Goal: Transaction & Acquisition: Purchase product/service

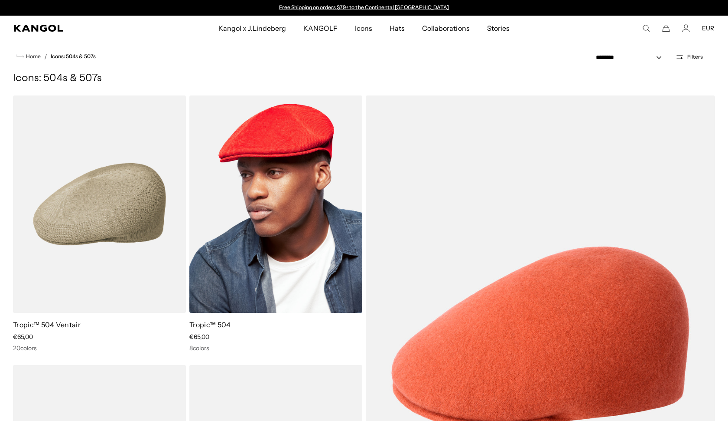
click at [248, 173] on img at bounding box center [275, 203] width 173 height 217
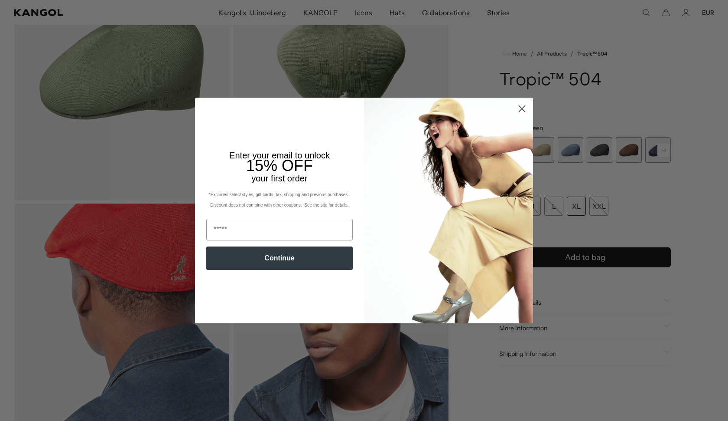
scroll to position [232, 0]
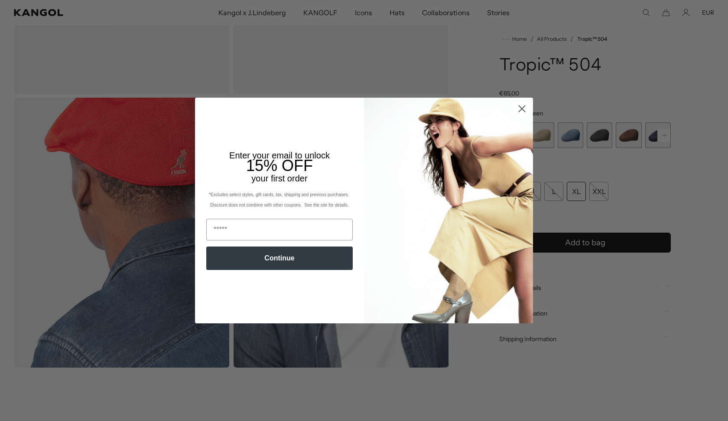
click at [524, 111] on icon "Close dialog" at bounding box center [522, 108] width 6 height 6
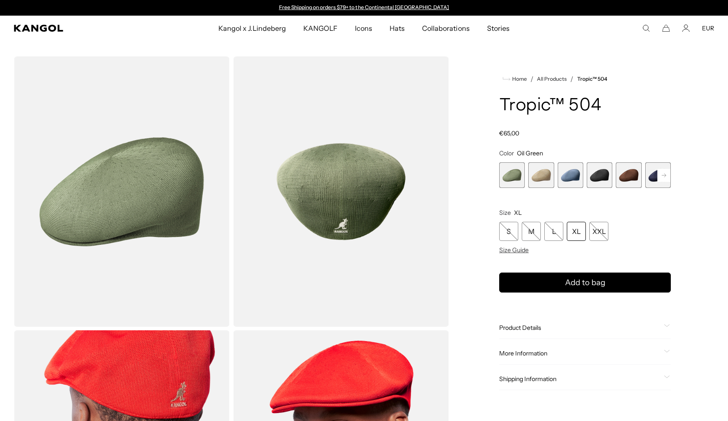
scroll to position [0, 0]
click at [158, 186] on img "Gallery Viewer" at bounding box center [122, 191] width 216 height 270
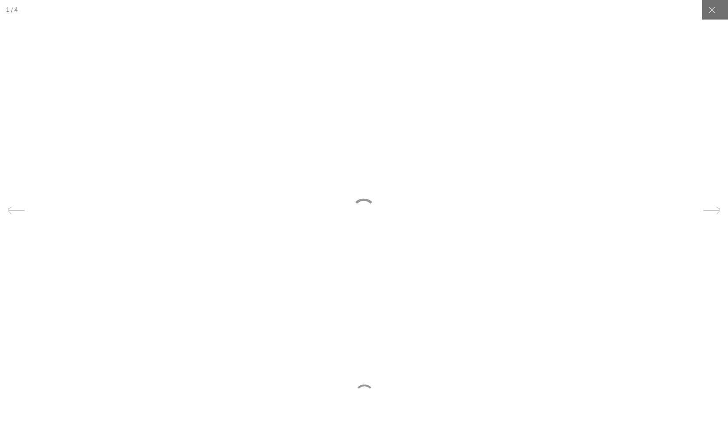
scroll to position [0, 179]
click at [711, 205] on icon at bounding box center [712, 210] width 17 height 17
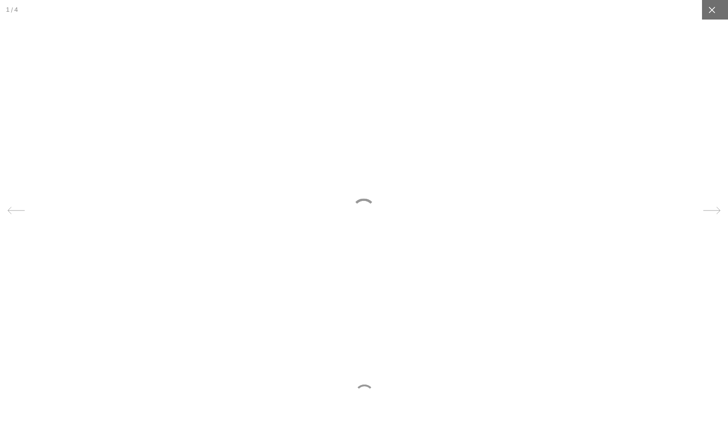
click at [715, 10] on icon at bounding box center [712, 10] width 9 height 9
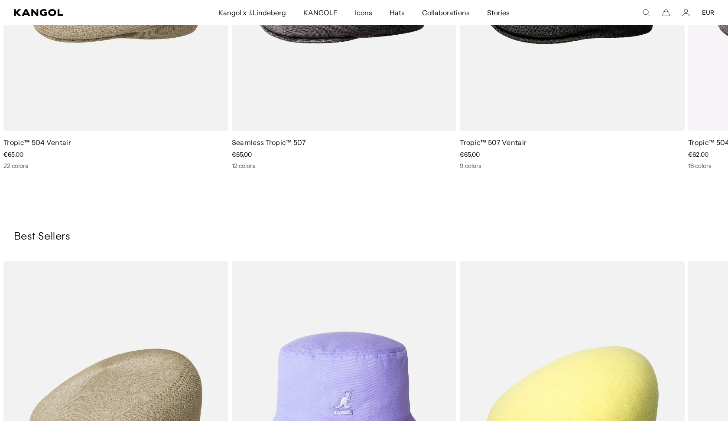
scroll to position [688, 0]
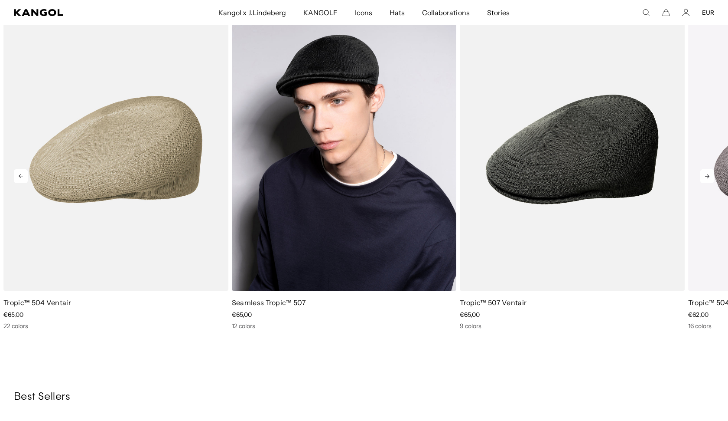
click at [312, 160] on img "2 of 5" at bounding box center [344, 149] width 225 height 282
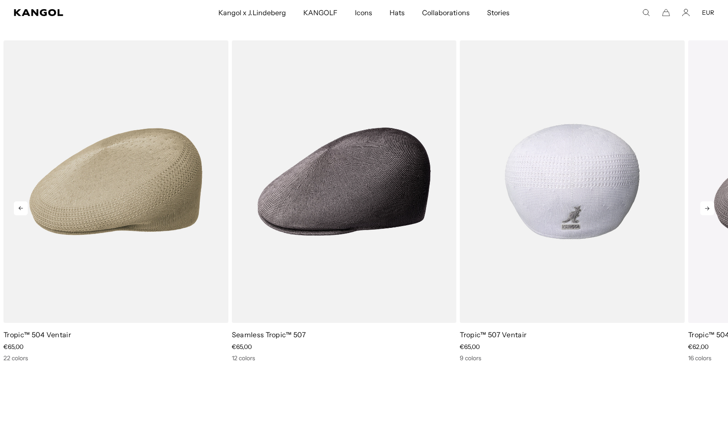
scroll to position [0, 0]
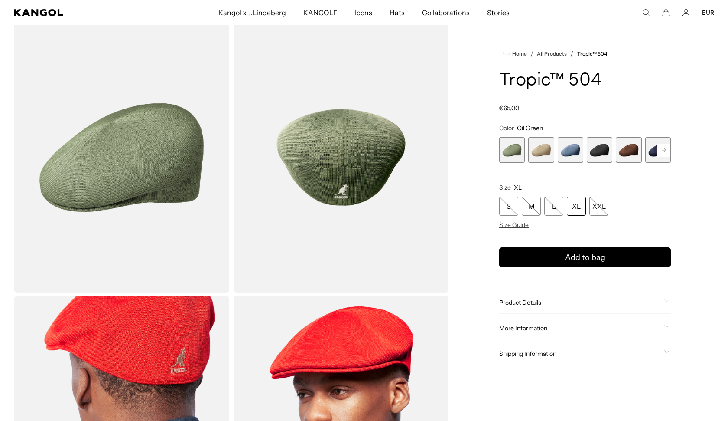
click at [666, 148] on rect at bounding box center [664, 150] width 13 height 13
click at [597, 147] on span "5 of 9" at bounding box center [600, 150] width 26 height 26
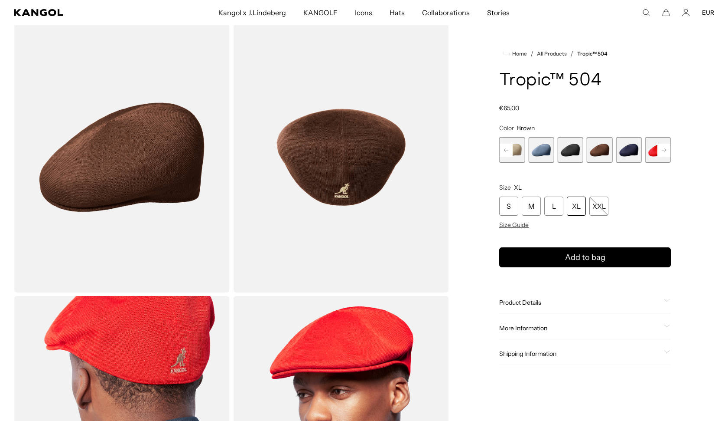
click at [631, 150] on span "6 of 9" at bounding box center [629, 150] width 26 height 26
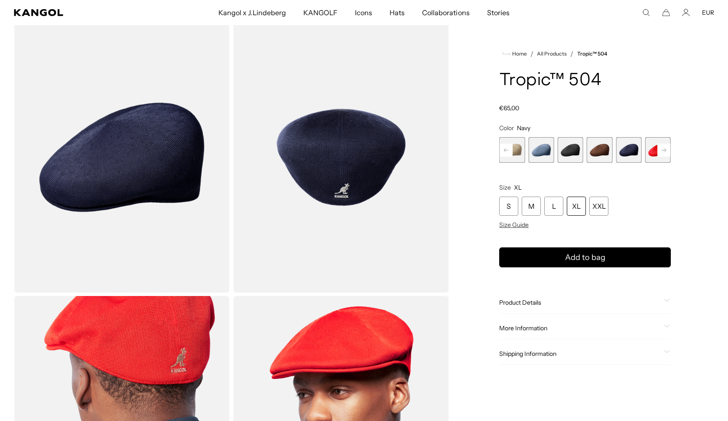
click at [548, 148] on span "3 of 9" at bounding box center [541, 150] width 26 height 26
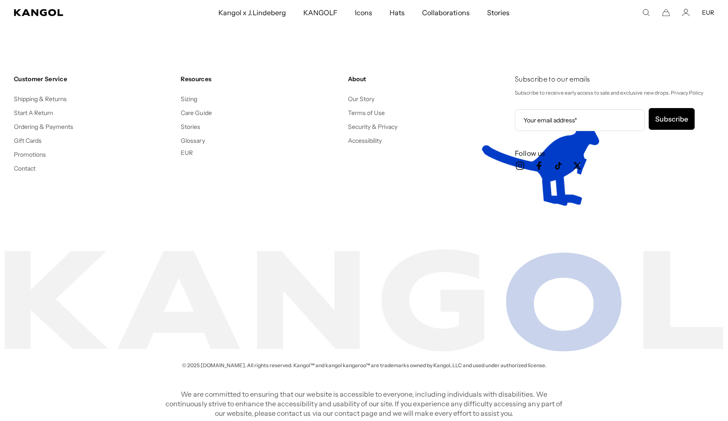
scroll to position [0, 179]
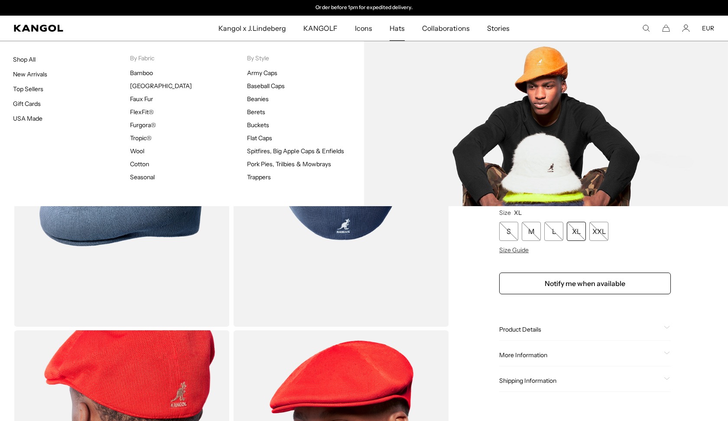
click at [258, 118] on ul "Army Caps Baseball Caps Beanies Berets Buckets Flat Caps Spitfires, Big Apple C…" at bounding box center [305, 125] width 117 height 112
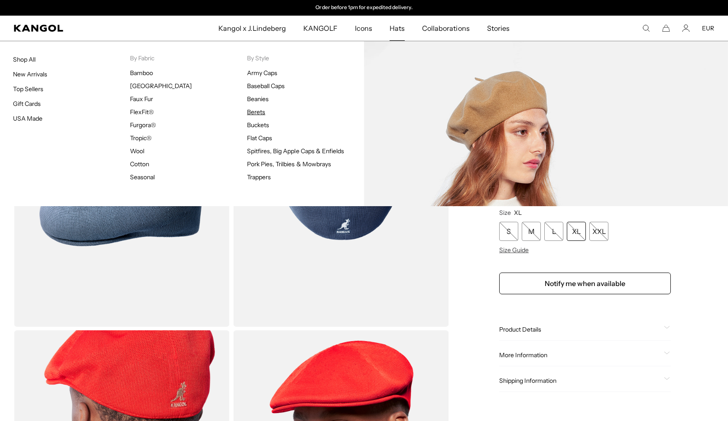
click at [258, 114] on link "Berets" at bounding box center [256, 112] width 18 height 8
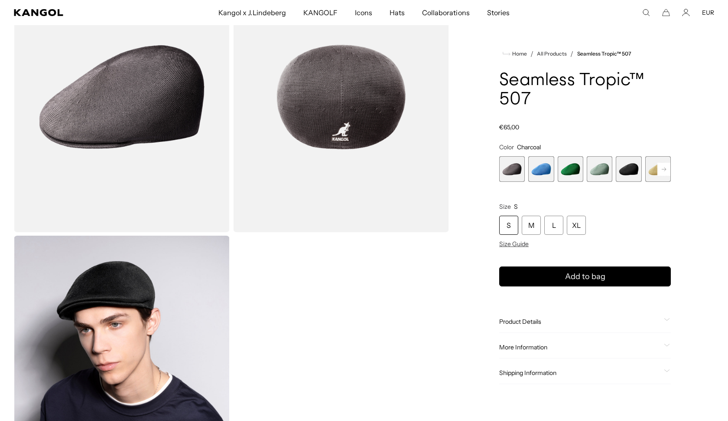
scroll to position [0, 179]
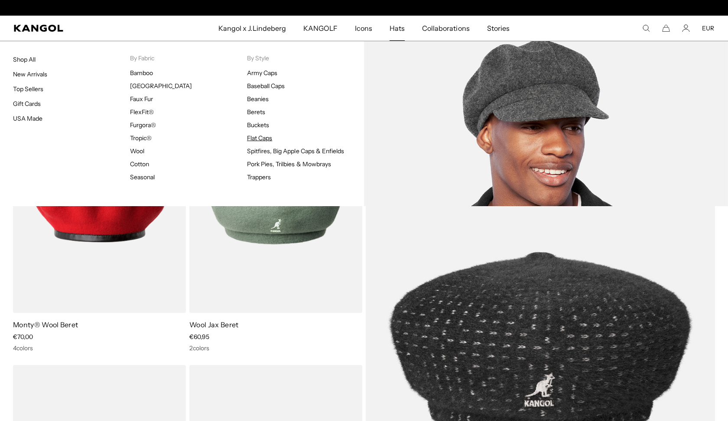
scroll to position [0, 179]
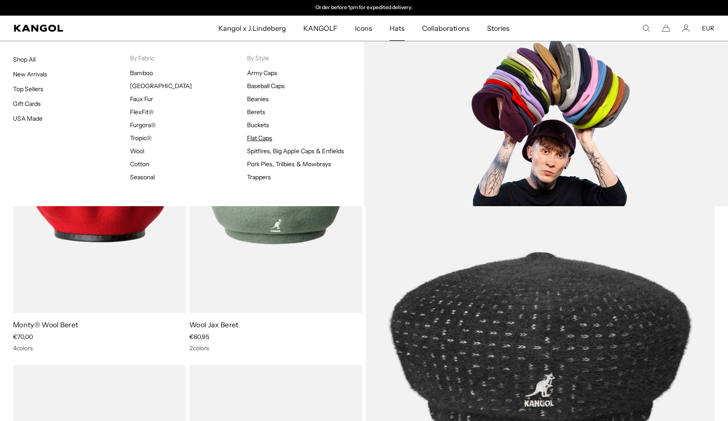
click at [262, 135] on link "Flat Caps" at bounding box center [259, 138] width 25 height 8
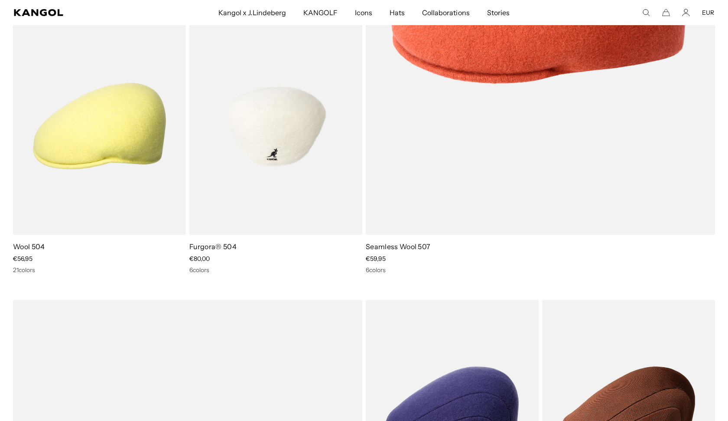
scroll to position [300, 0]
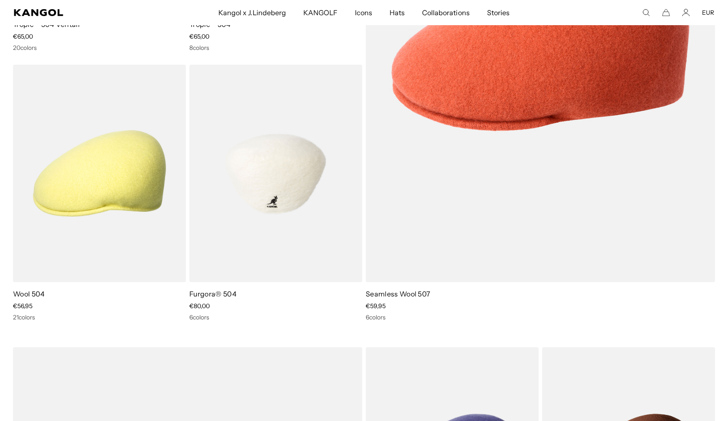
click at [268, 186] on img at bounding box center [275, 173] width 173 height 217
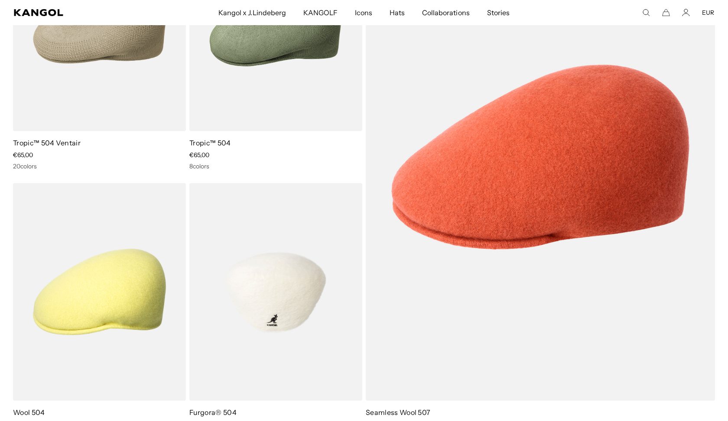
scroll to position [225, 0]
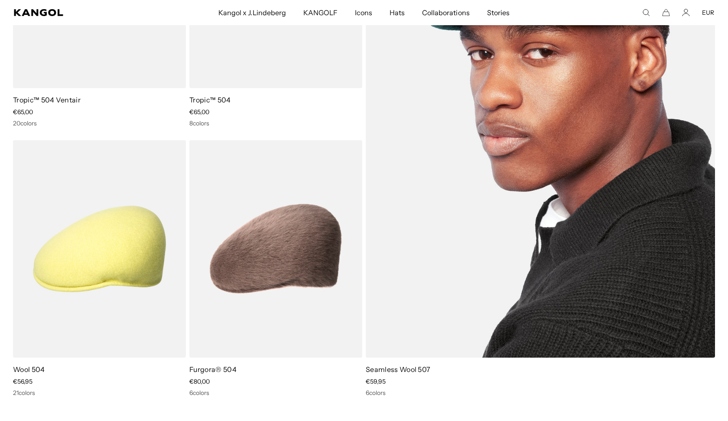
click at [479, 174] on img at bounding box center [540, 114] width 349 height 486
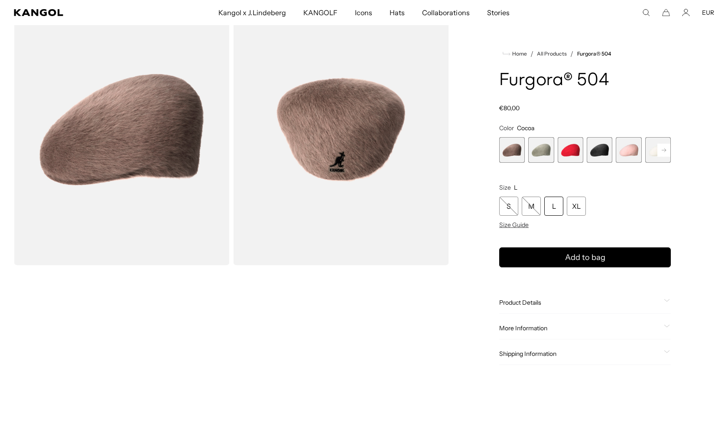
scroll to position [0, 179]
click at [550, 150] on span "2 of 7" at bounding box center [541, 150] width 26 height 26
click at [572, 149] on span "3 of 7" at bounding box center [571, 150] width 26 height 26
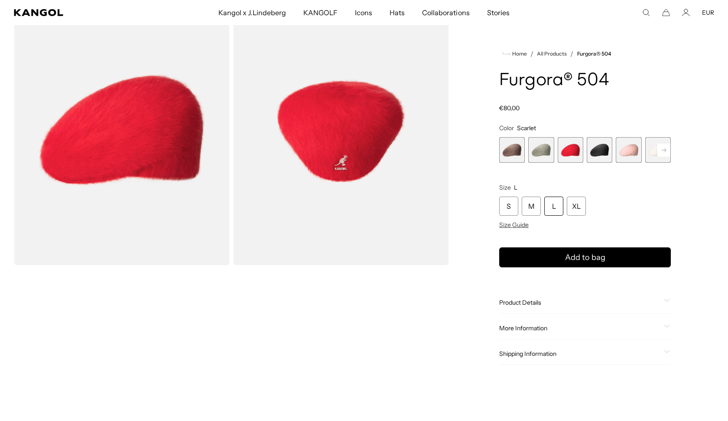
click at [575, 148] on span "3 of 7" at bounding box center [571, 150] width 26 height 26
click at [594, 148] on span "4 of 7" at bounding box center [600, 150] width 26 height 26
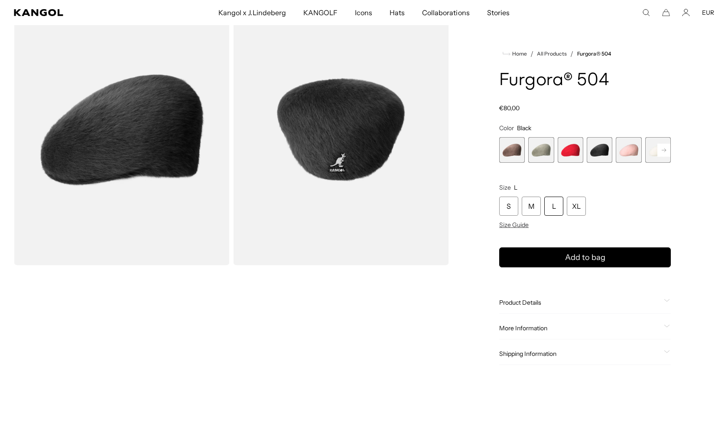
click at [628, 150] on span "5 of 7" at bounding box center [629, 150] width 26 height 26
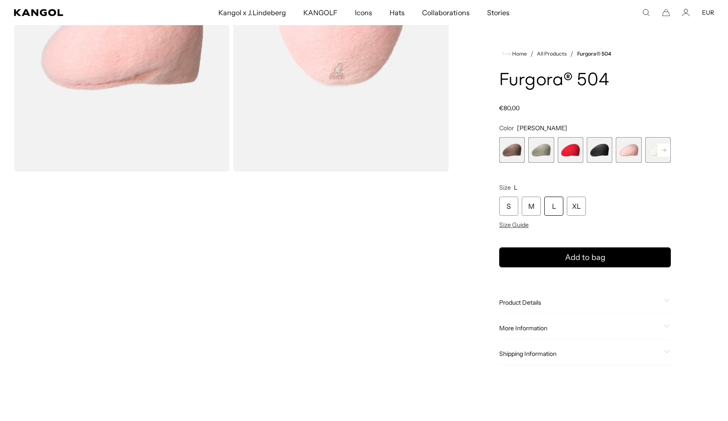
scroll to position [0, 179]
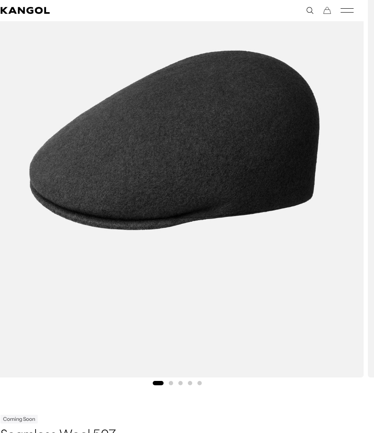
click at [200, 384] on button "Go to slide 5" at bounding box center [199, 383] width 4 height 4
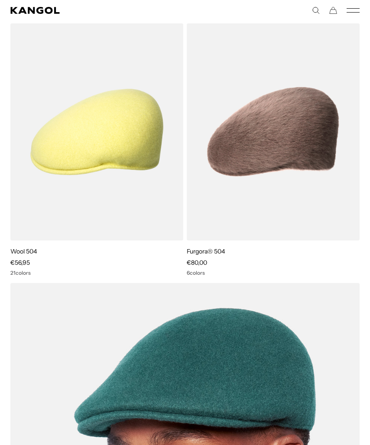
scroll to position [345, 0]
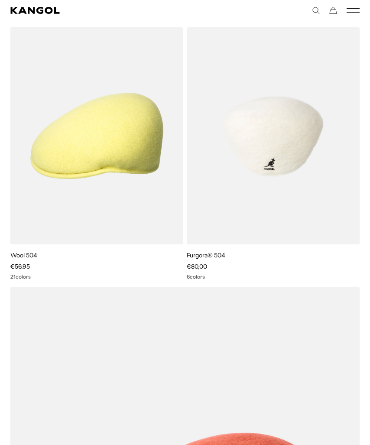
click at [219, 159] on img at bounding box center [273, 135] width 173 height 217
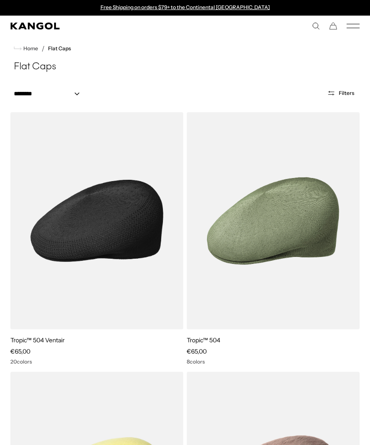
scroll to position [0, 0]
click at [93, 186] on img at bounding box center [96, 220] width 173 height 217
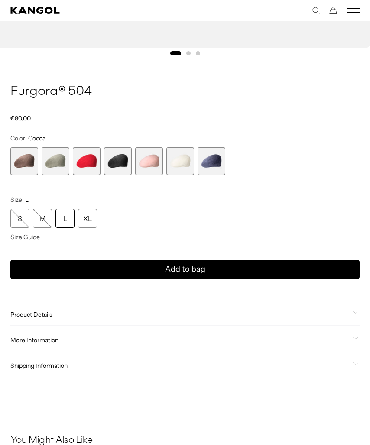
scroll to position [0, 179]
click at [198, 52] on button "Go to slide 3" at bounding box center [198, 53] width 4 height 4
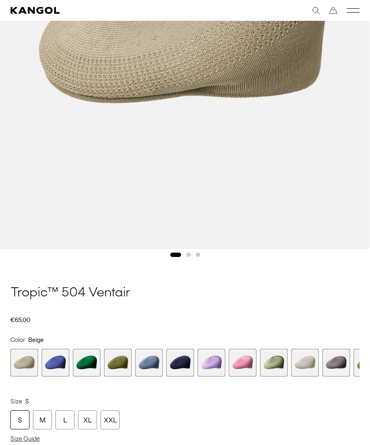
scroll to position [296, 0]
click at [196, 254] on button "Go to slide 3" at bounding box center [198, 255] width 4 height 4
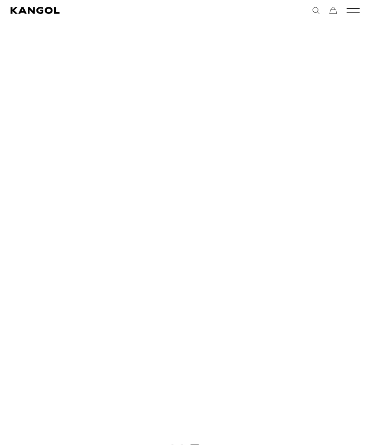
scroll to position [0, 179]
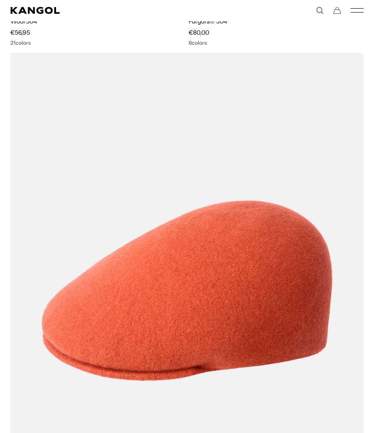
scroll to position [586, 0]
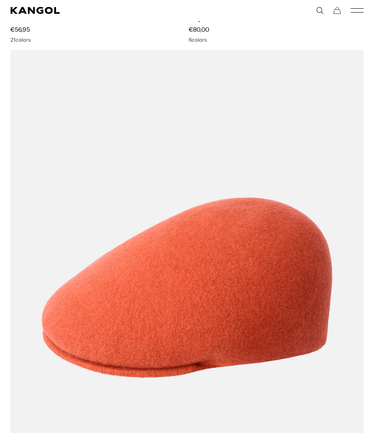
click at [0, 0] on img at bounding box center [0, 0] width 0 height 0
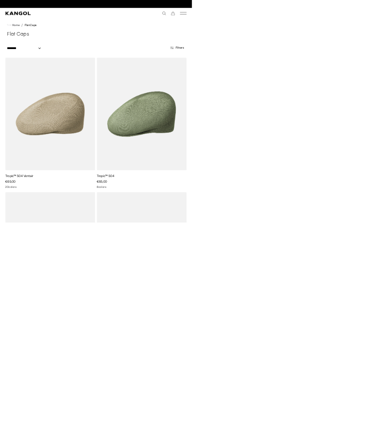
scroll to position [0, 0]
click at [145, 15] on div "Free Shipping on orders $79+ to the Continental US Free Shipping on orders $79+…" at bounding box center [186, 8] width 199 height 16
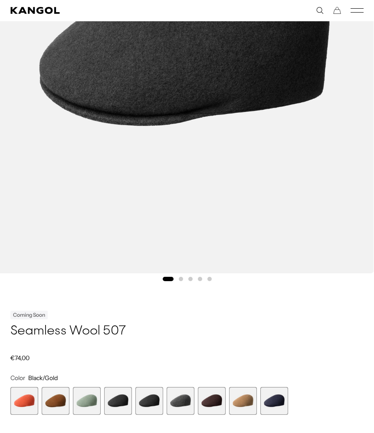
scroll to position [276, 0]
click at [210, 279] on button "Go to slide 5" at bounding box center [209, 279] width 4 height 4
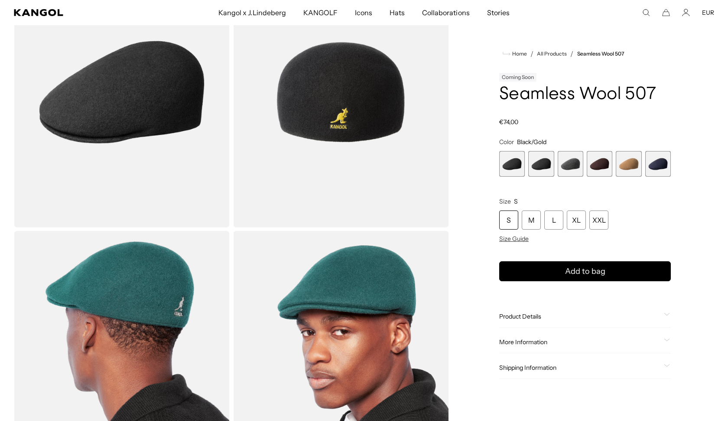
scroll to position [0, 0]
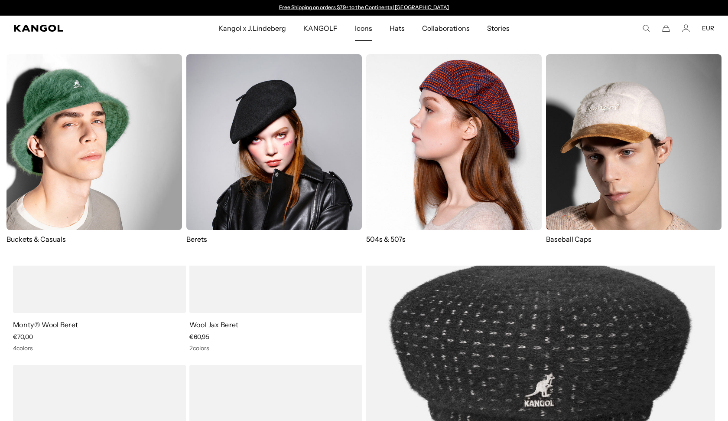
click at [408, 111] on img at bounding box center [454, 142] width 176 height 176
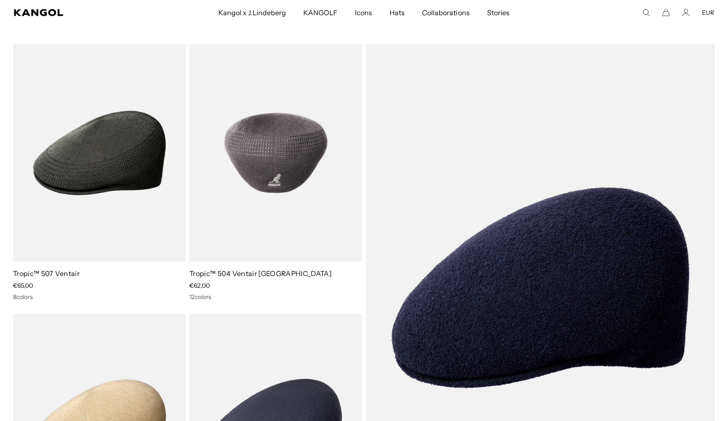
click at [299, 202] on img at bounding box center [275, 152] width 173 height 217
